Goal: Task Accomplishment & Management: Use online tool/utility

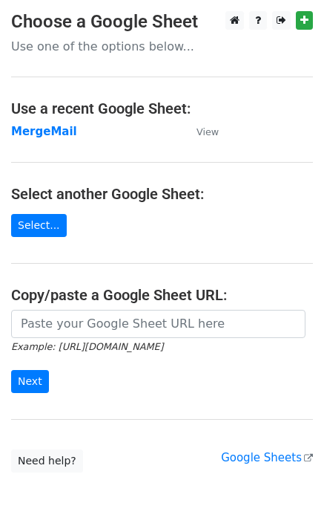
click at [42, 132] on strong "MergeMail" at bounding box center [44, 131] width 66 height 13
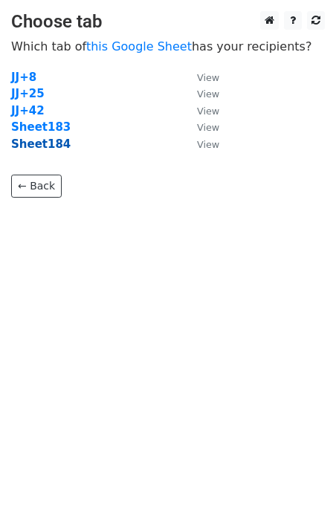
click at [53, 146] on strong "Sheet184" at bounding box center [40, 143] width 59 height 13
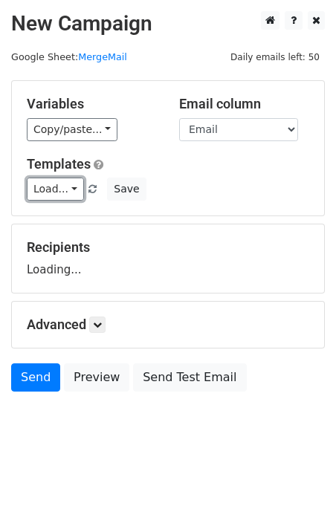
click at [54, 195] on link "Load..." at bounding box center [55, 188] width 57 height 23
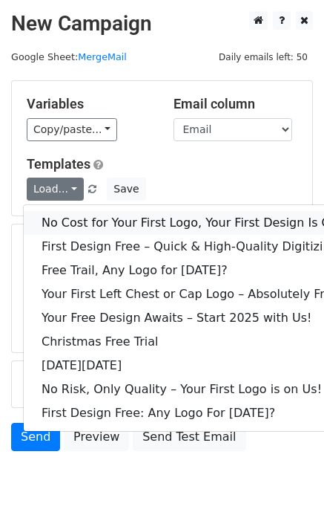
click at [75, 221] on link "No Cost for Your First Logo, Your First Design Is On Us!" at bounding box center [202, 223] width 356 height 24
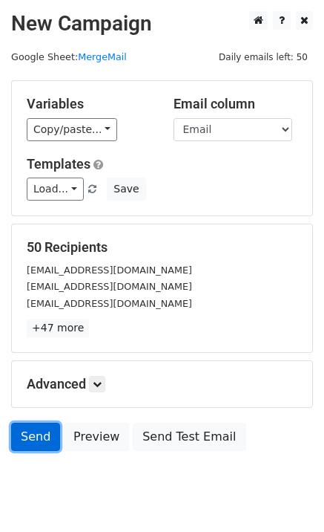
click at [24, 430] on link "Send" at bounding box center [35, 436] width 49 height 28
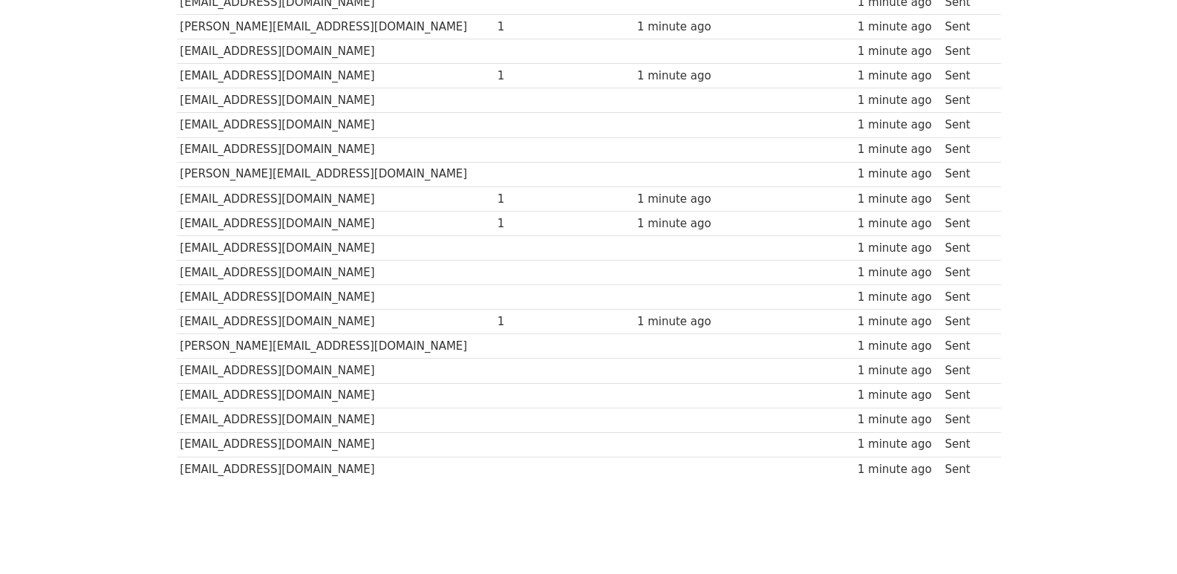
scroll to position [1034, 0]
